Goal: Information Seeking & Learning: Learn about a topic

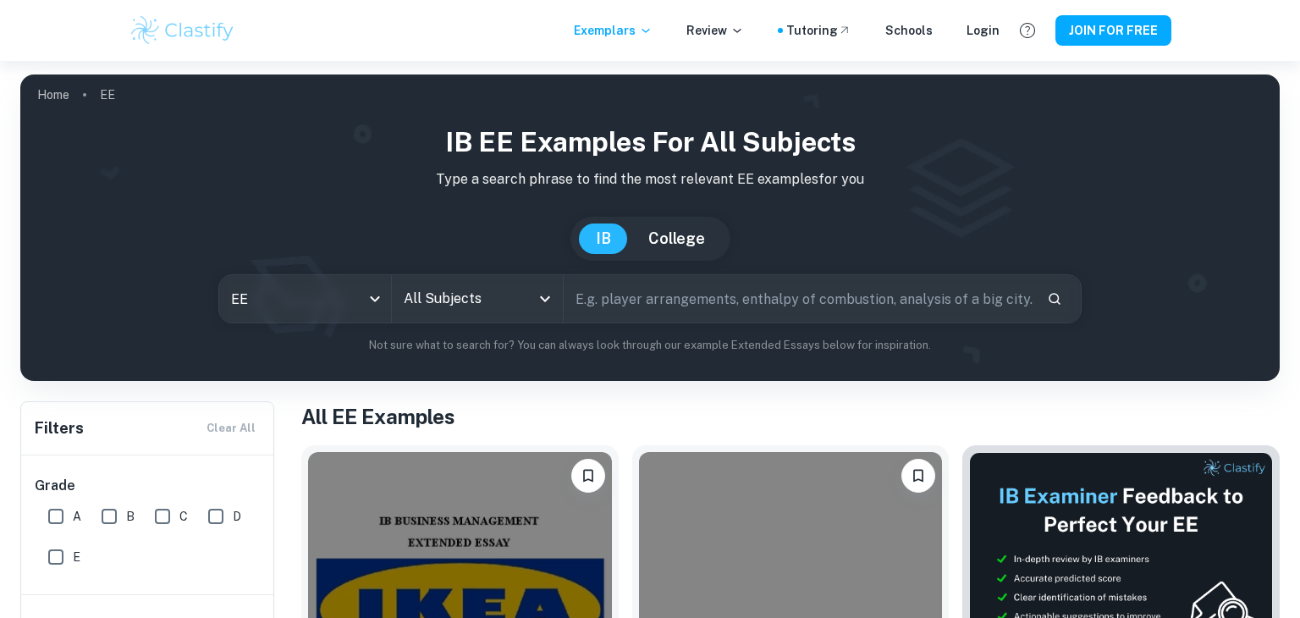
checkbox input "true"
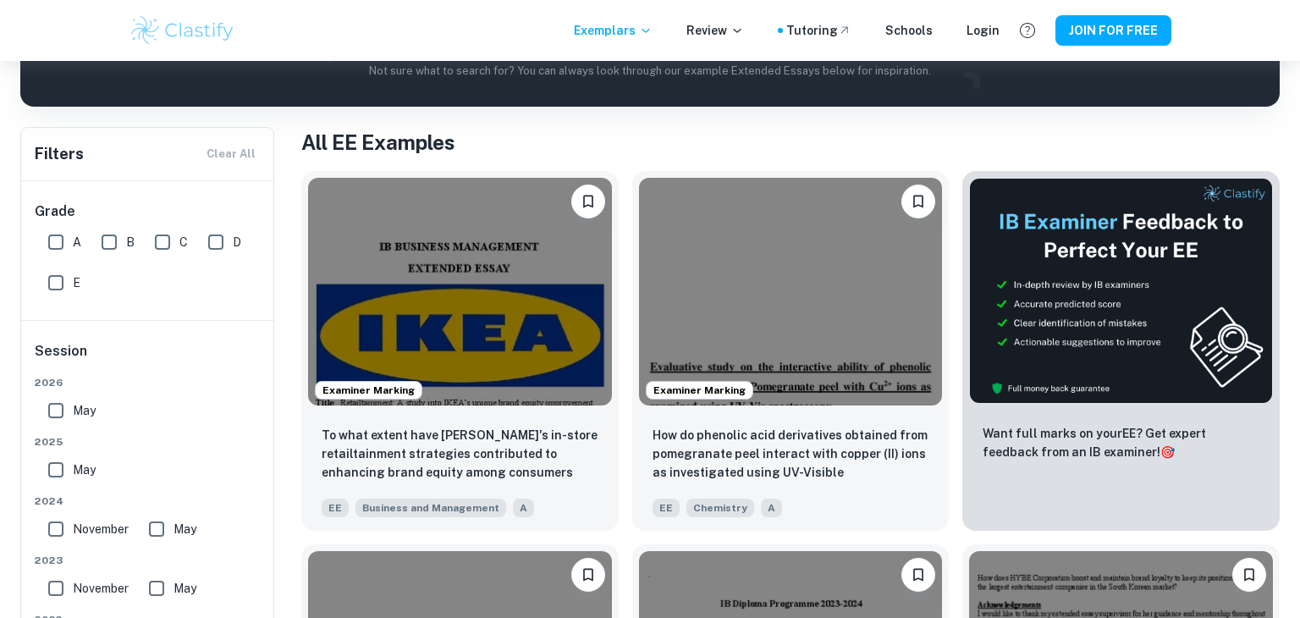
scroll to position [274, 0]
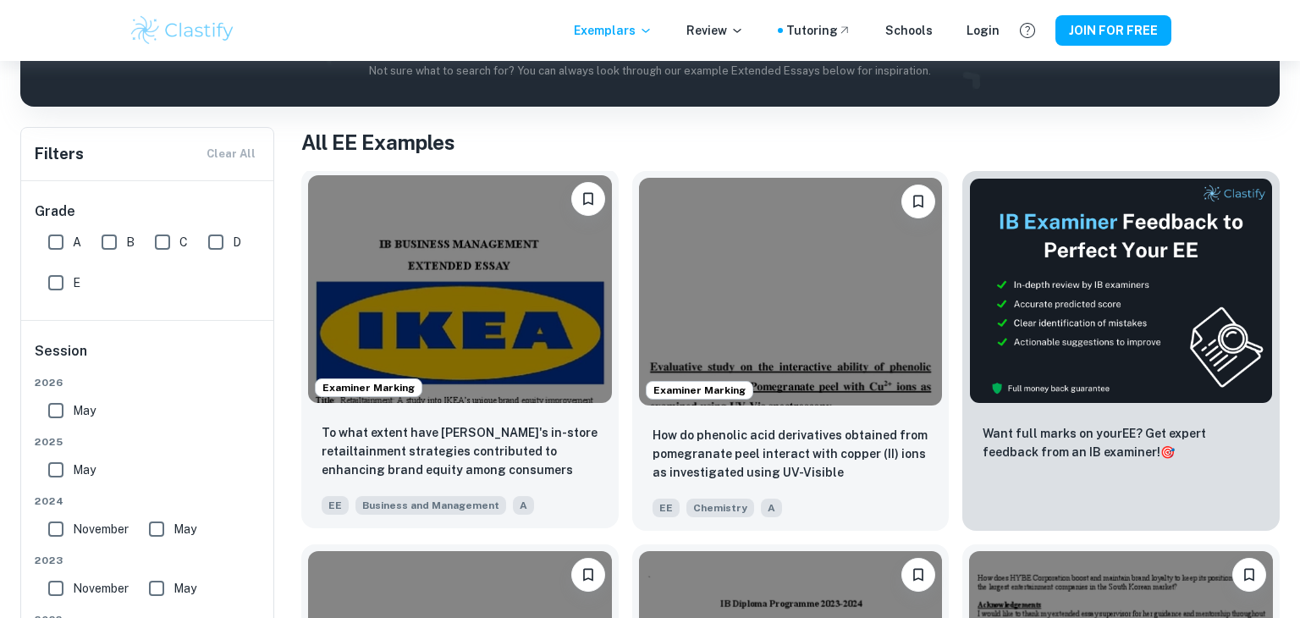
click at [480, 284] on img at bounding box center [460, 289] width 304 height 228
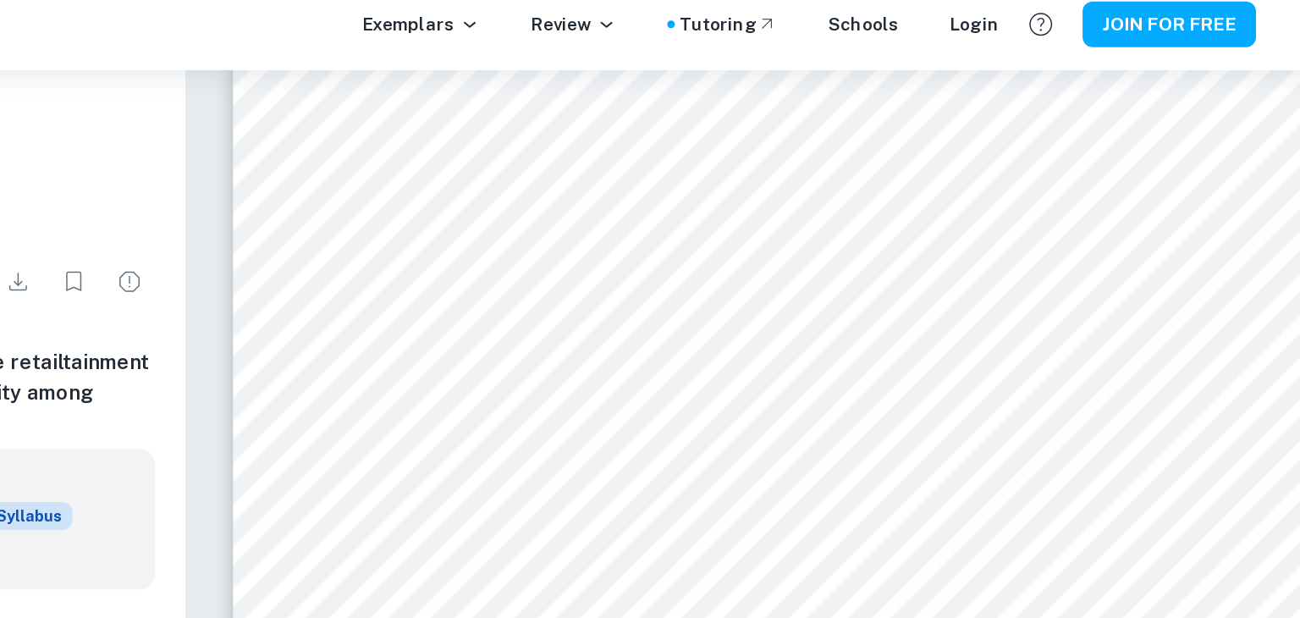
scroll to position [26539, 0]
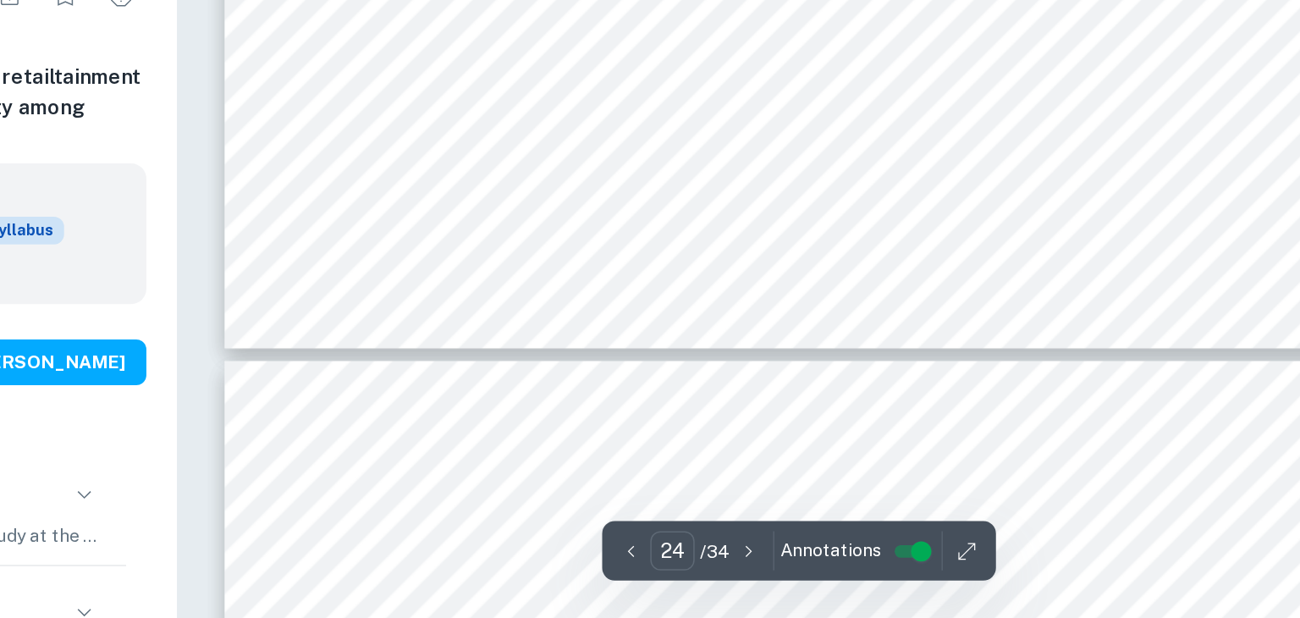
type input "25"
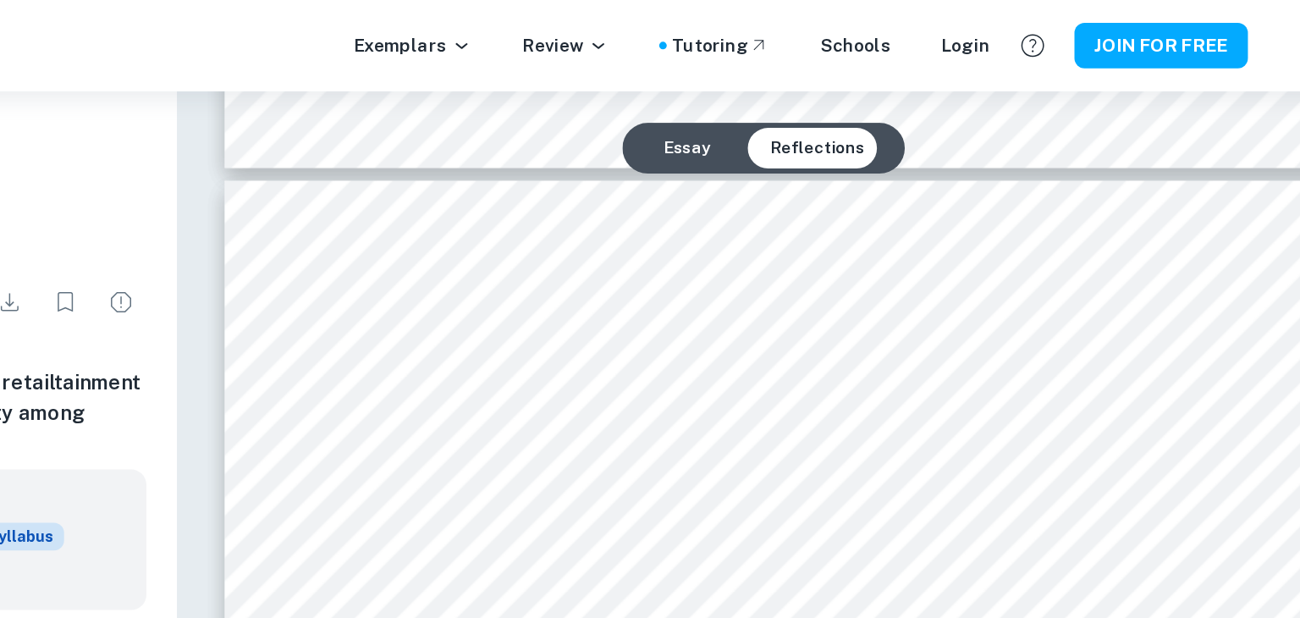
scroll to position [27192, 0]
